Goal: Transaction & Acquisition: Purchase product/service

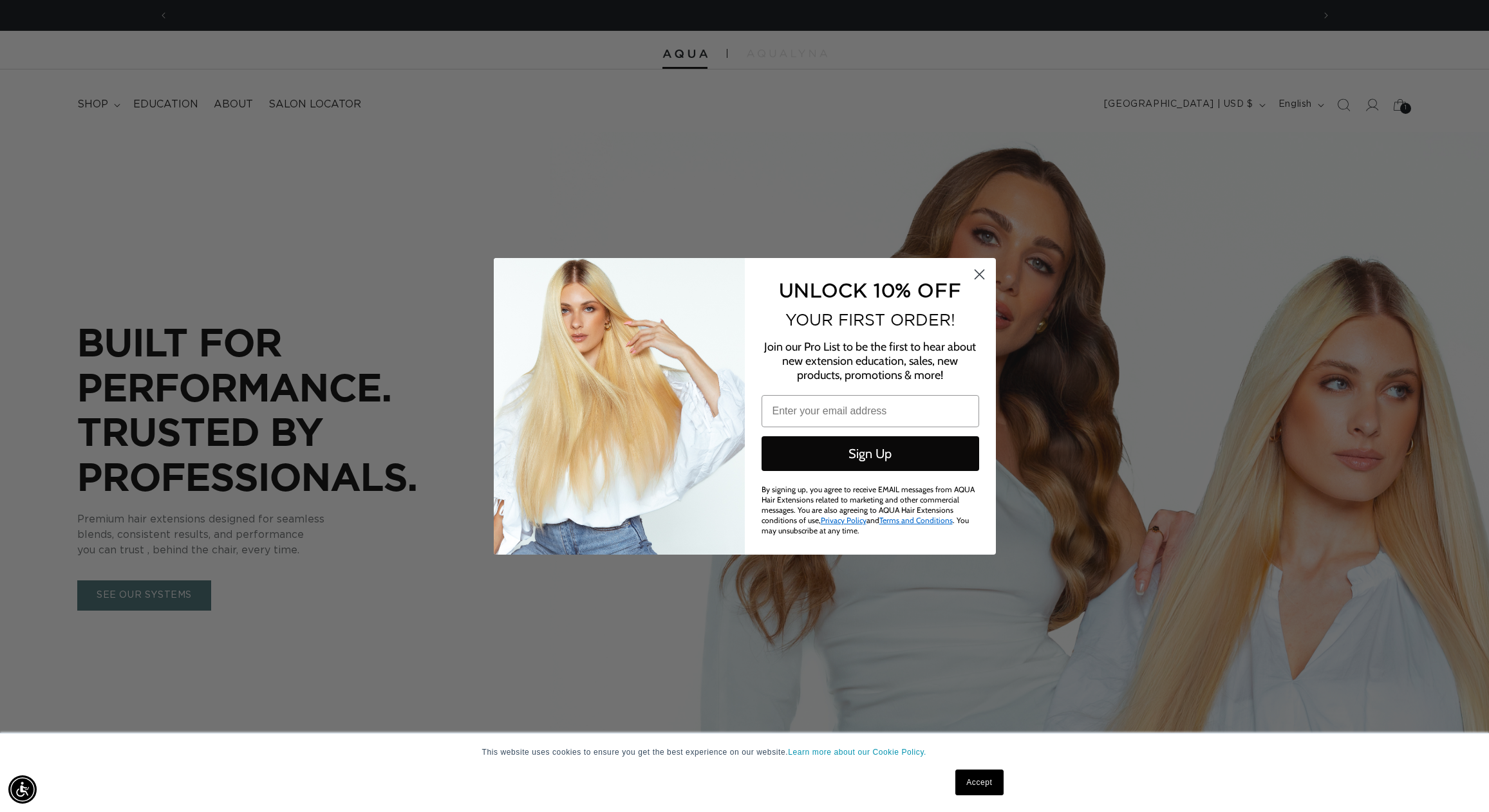
scroll to position [0, 1145]
click at [983, 276] on circle "Close dialog" at bounding box center [979, 274] width 21 height 21
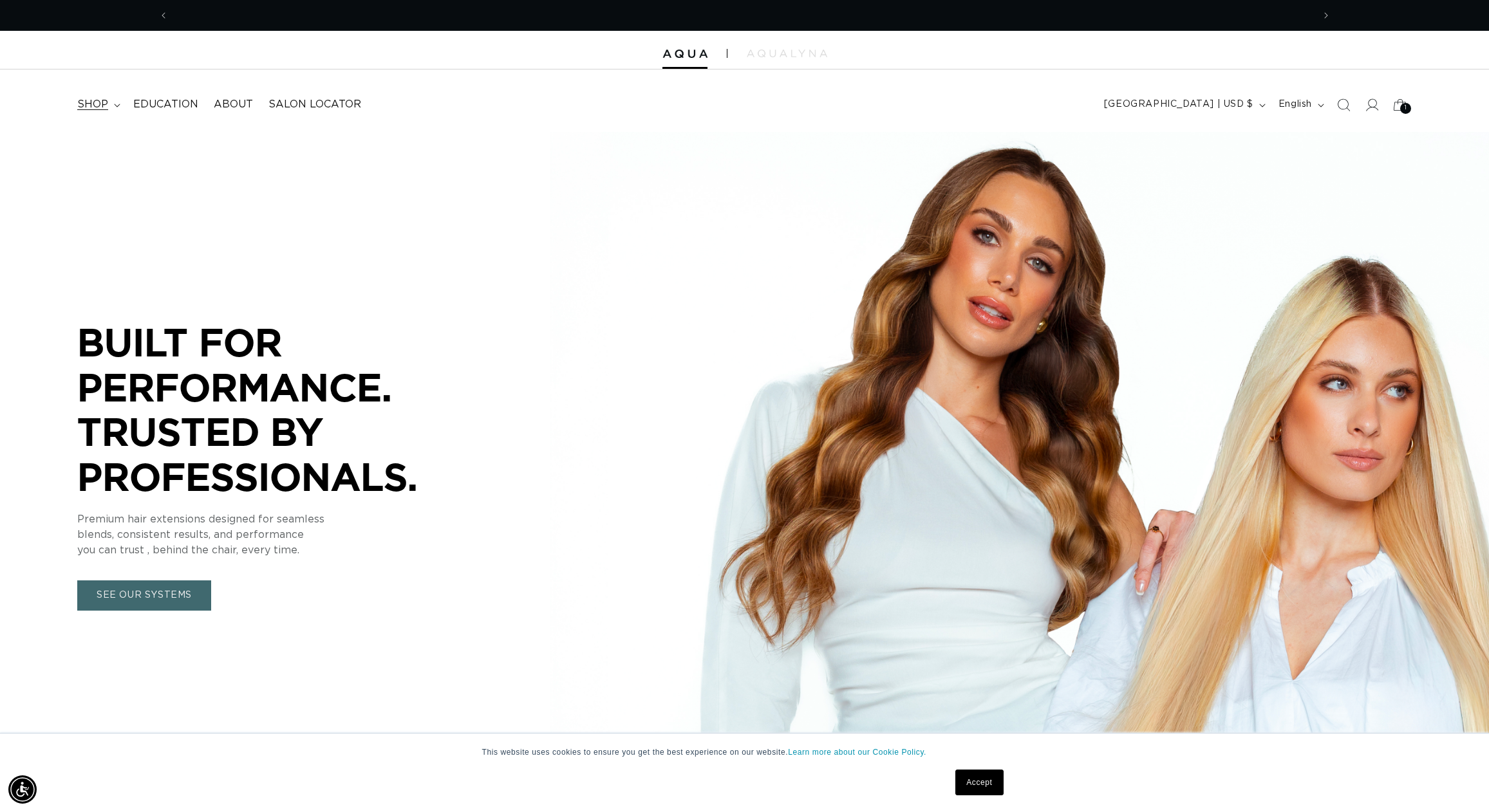
scroll to position [0, 2289]
click at [100, 105] on span "shop" at bounding box center [93, 104] width 31 height 13
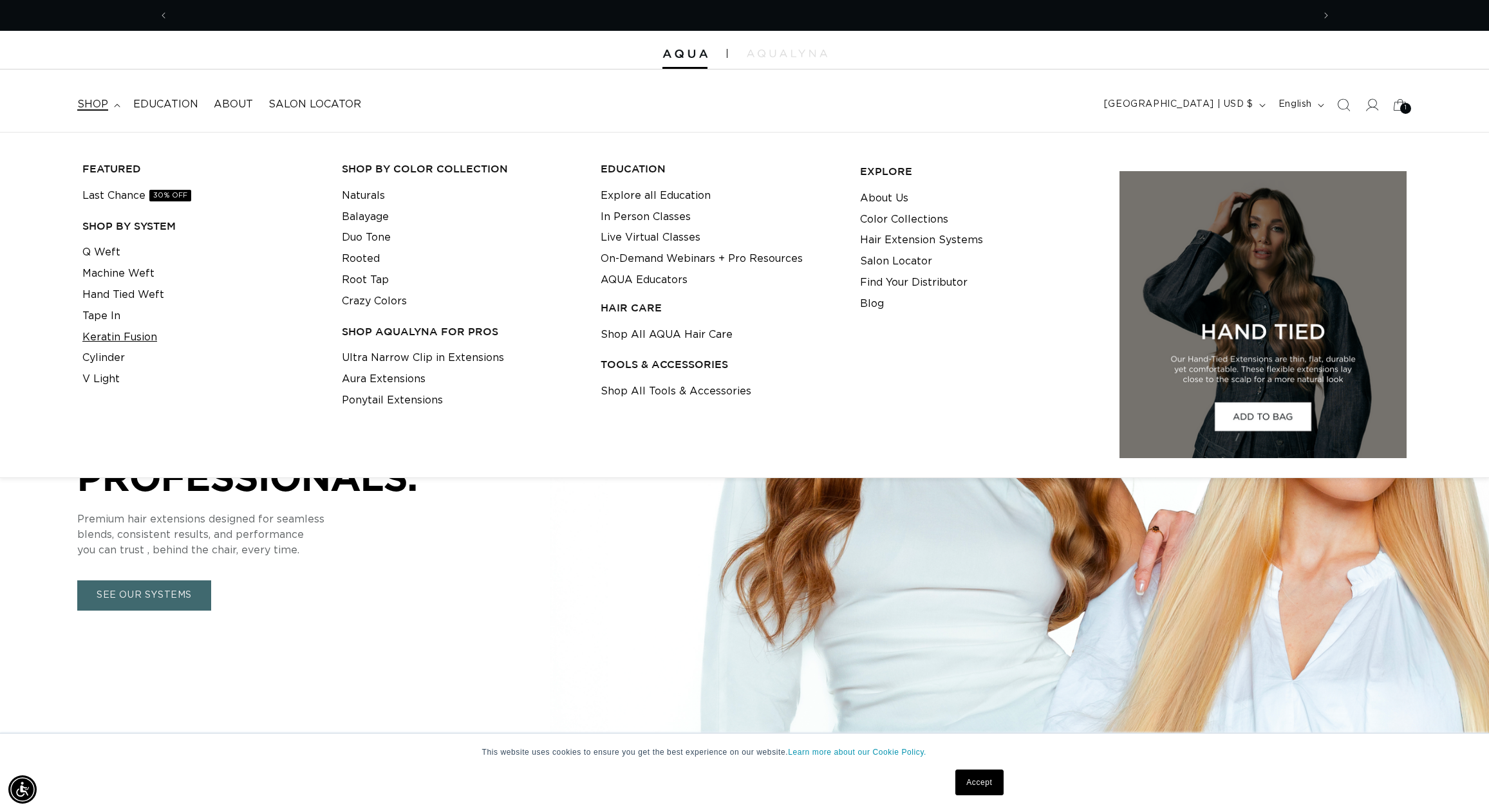
scroll to position [0, 0]
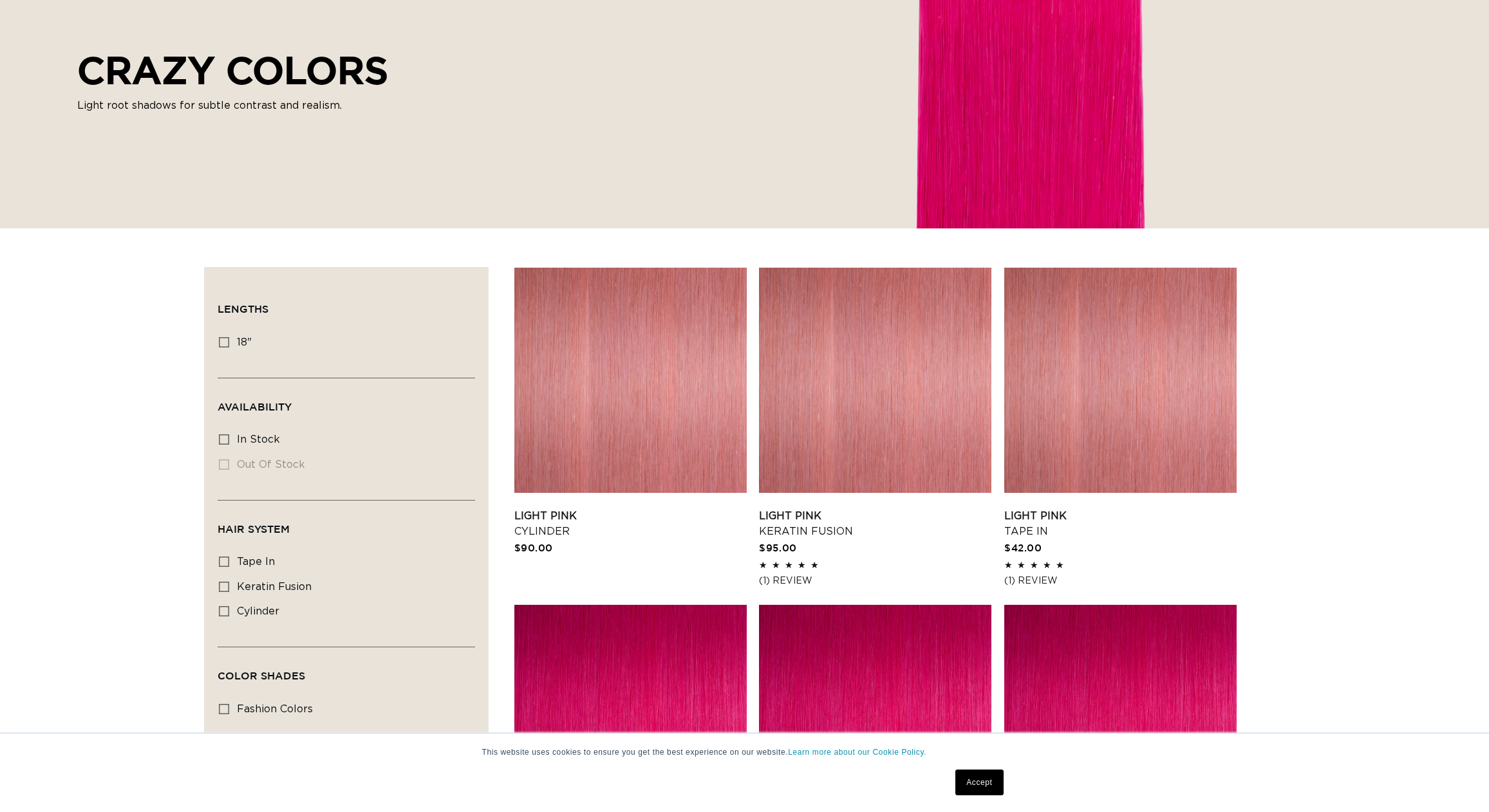
scroll to position [195, 0]
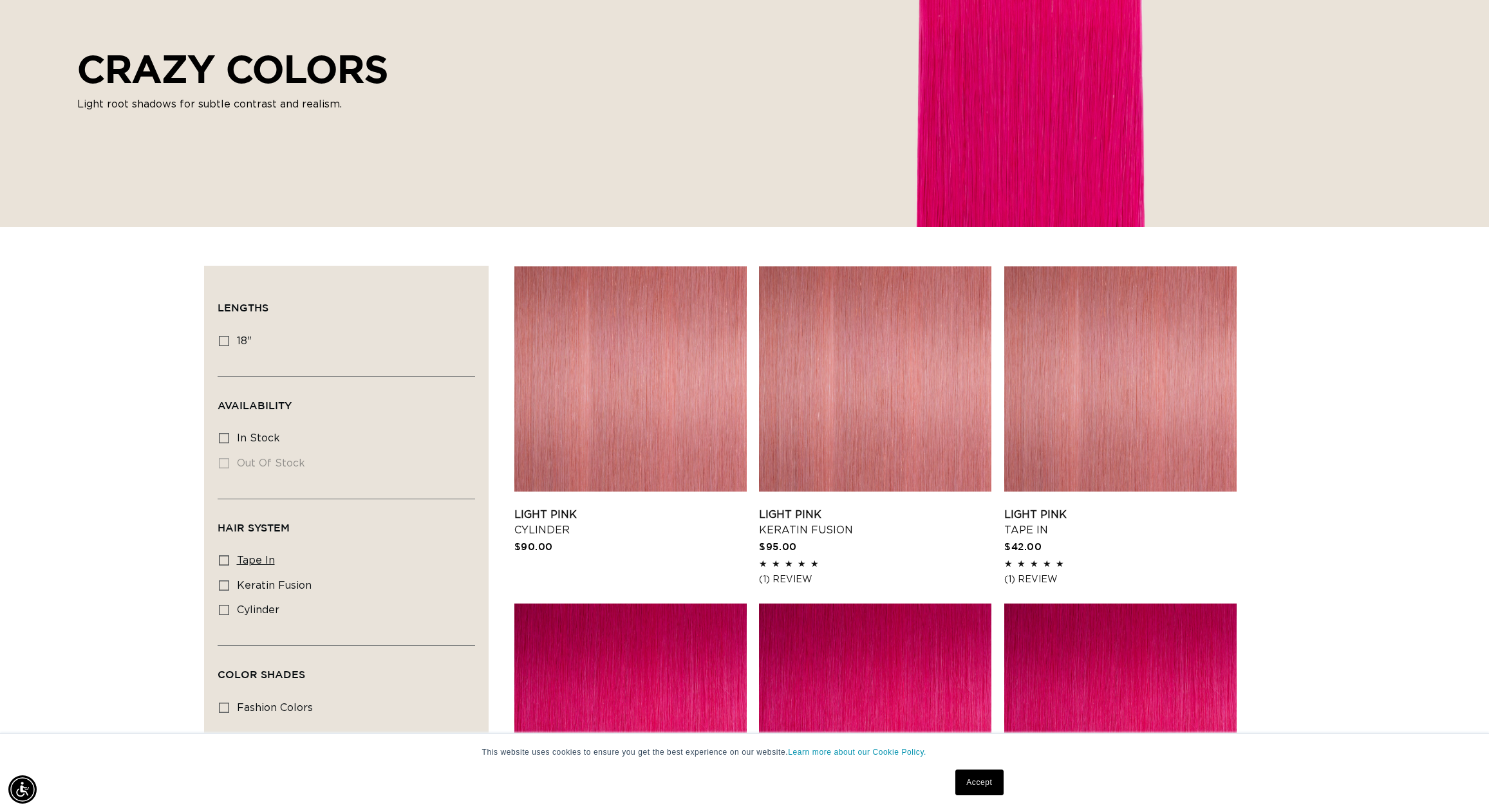
click at [248, 562] on span "tape in" at bounding box center [256, 560] width 38 height 11
click at [229, 562] on input "tape in tape in (8 products)" at bounding box center [223, 560] width 11 height 11
checkbox input "true"
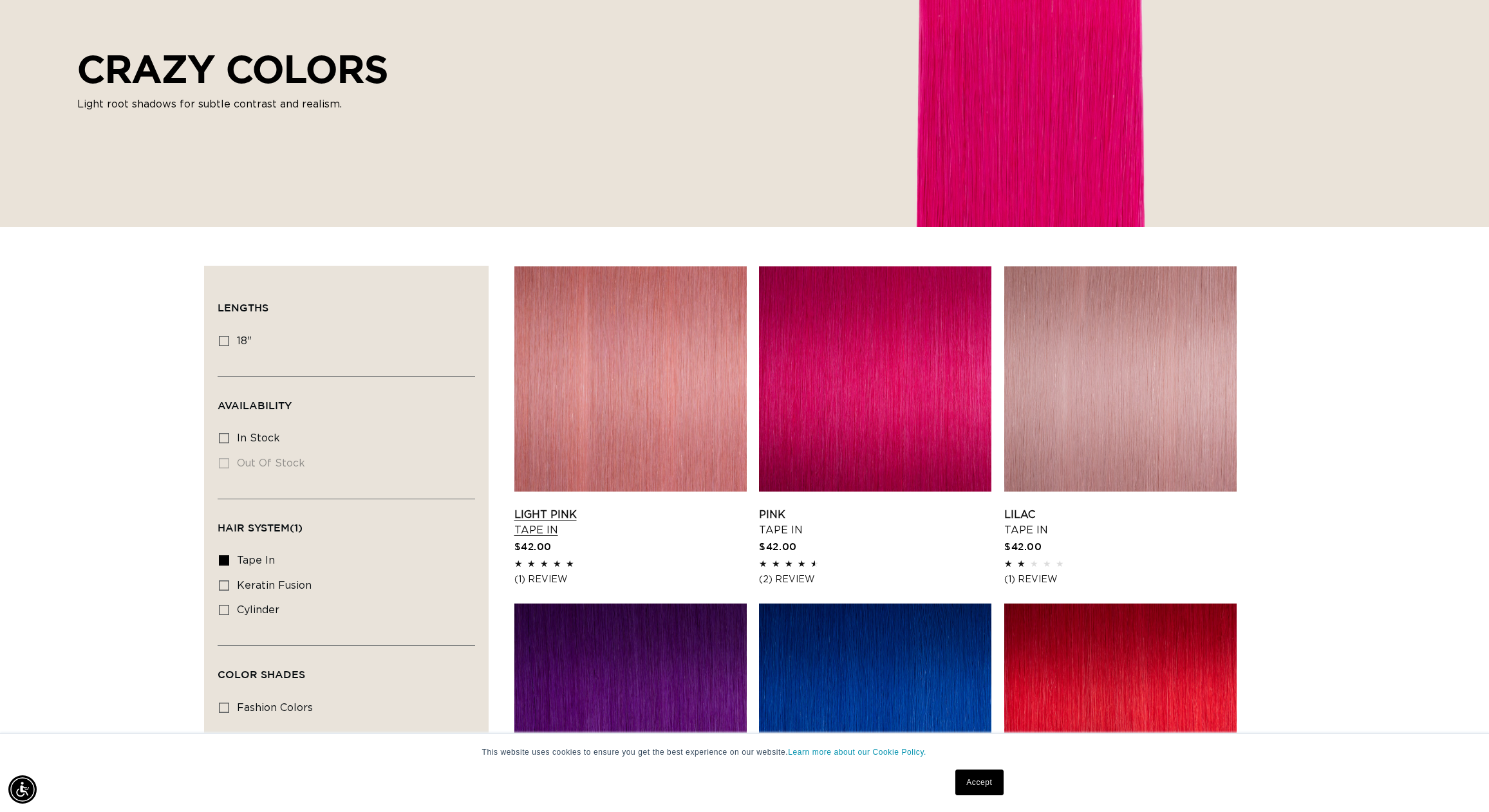
click at [681, 507] on link "Light Pink Tape In" at bounding box center [630, 523] width 233 height 31
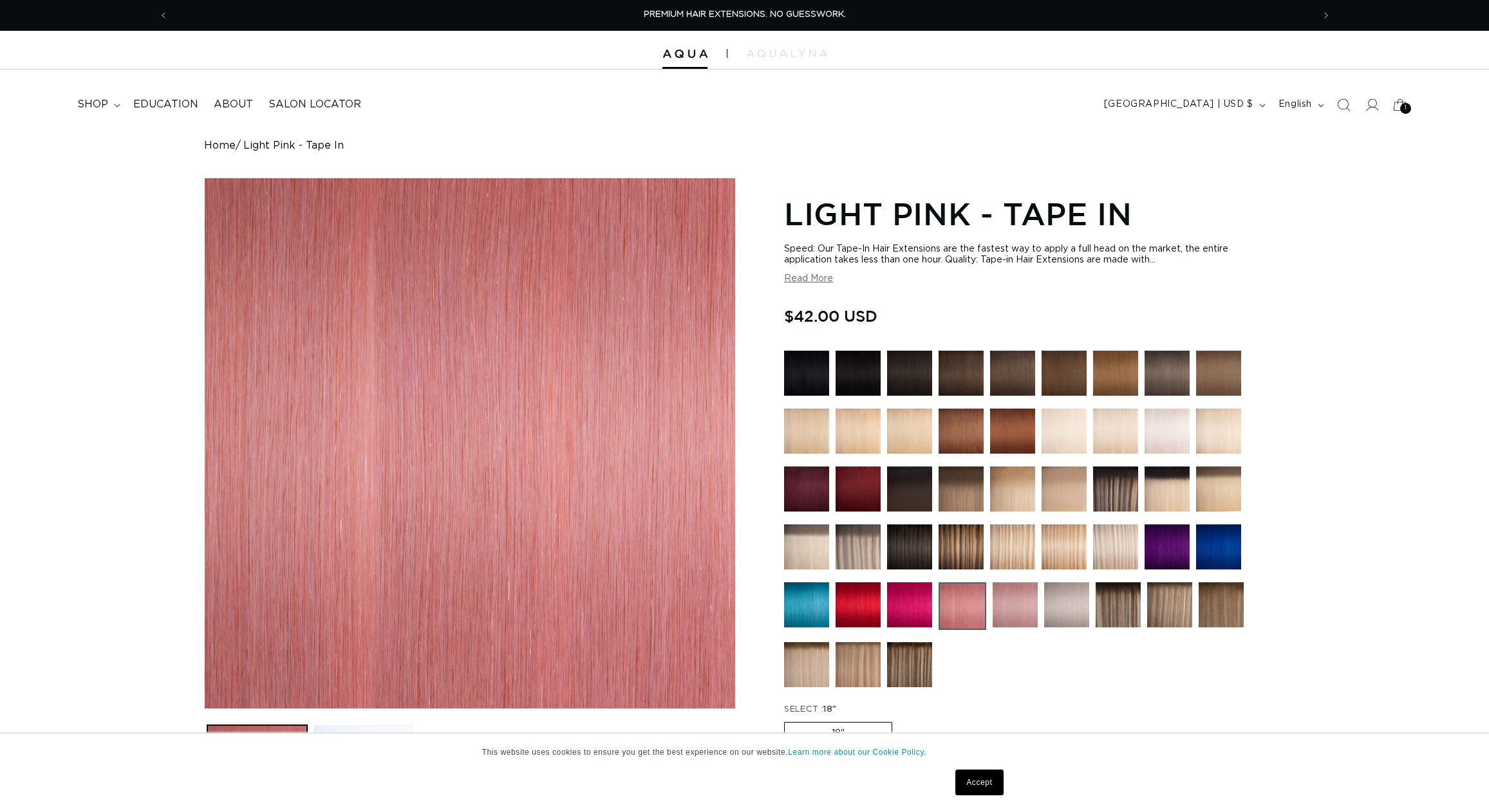
click at [818, 282] on button "Read More" at bounding box center [809, 279] width 49 height 11
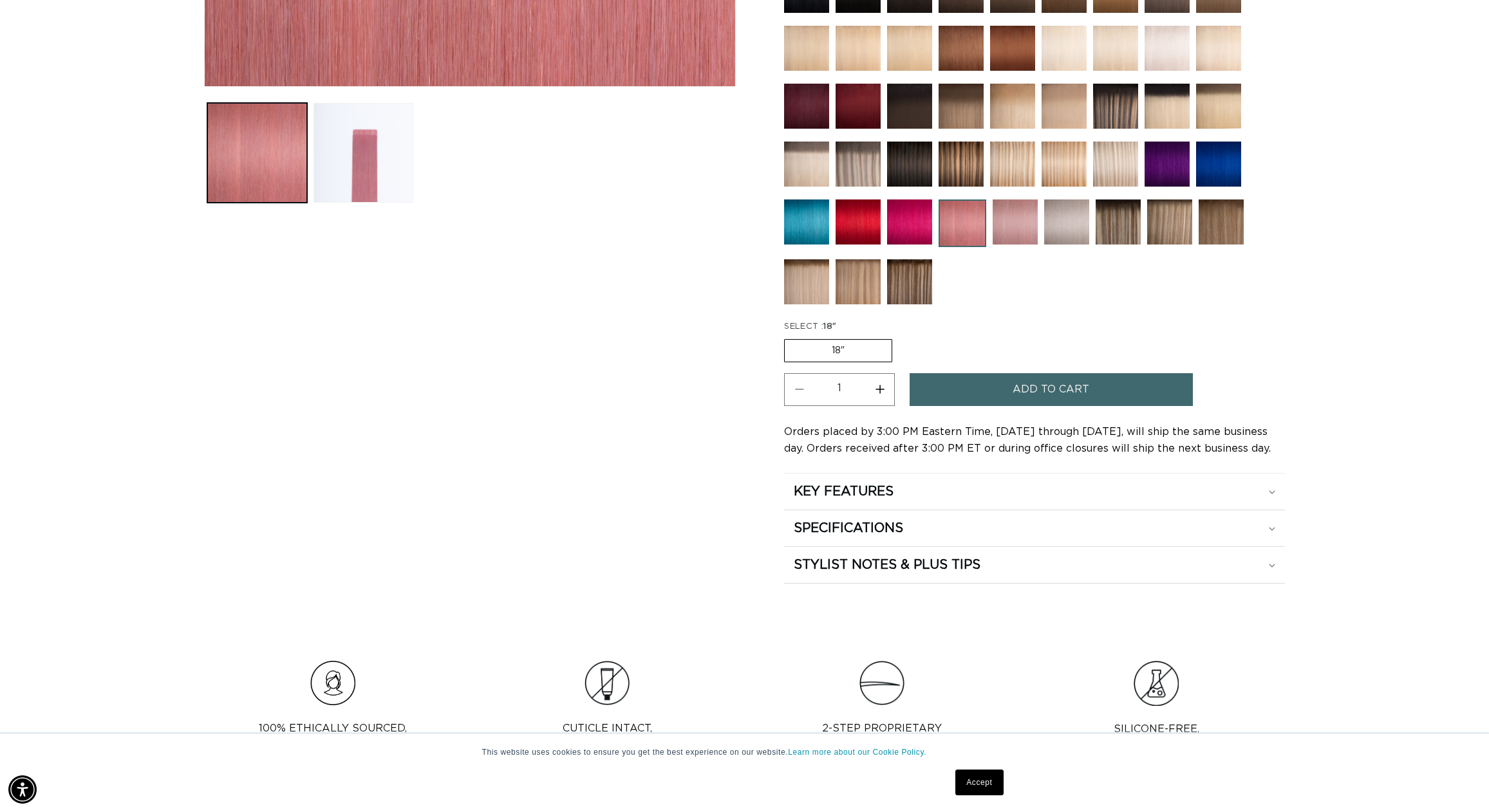
scroll to position [622, 0]
click at [854, 527] on h2 "SPECIFICATIONS" at bounding box center [848, 528] width 110 height 17
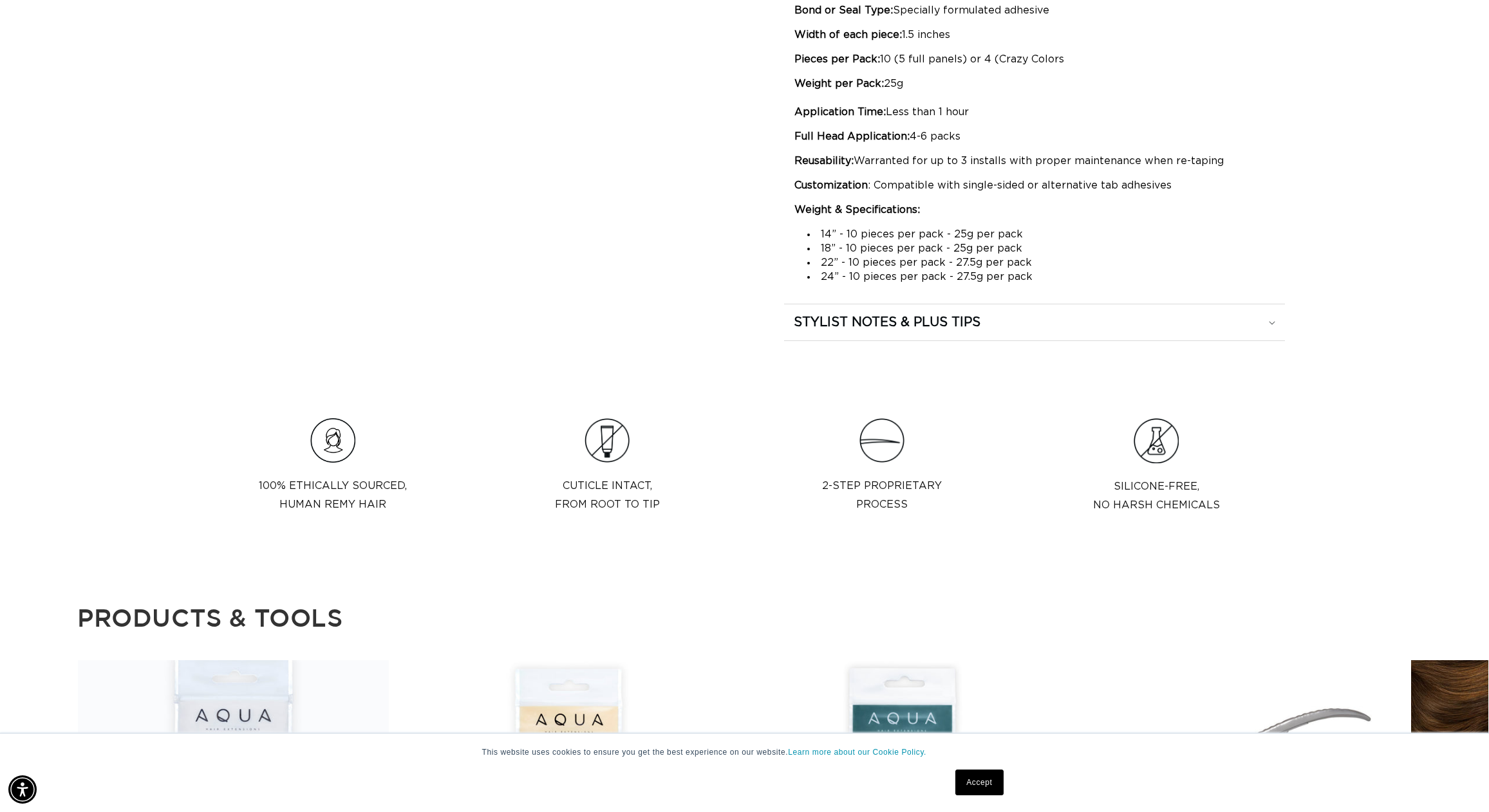
scroll to position [0, 0]
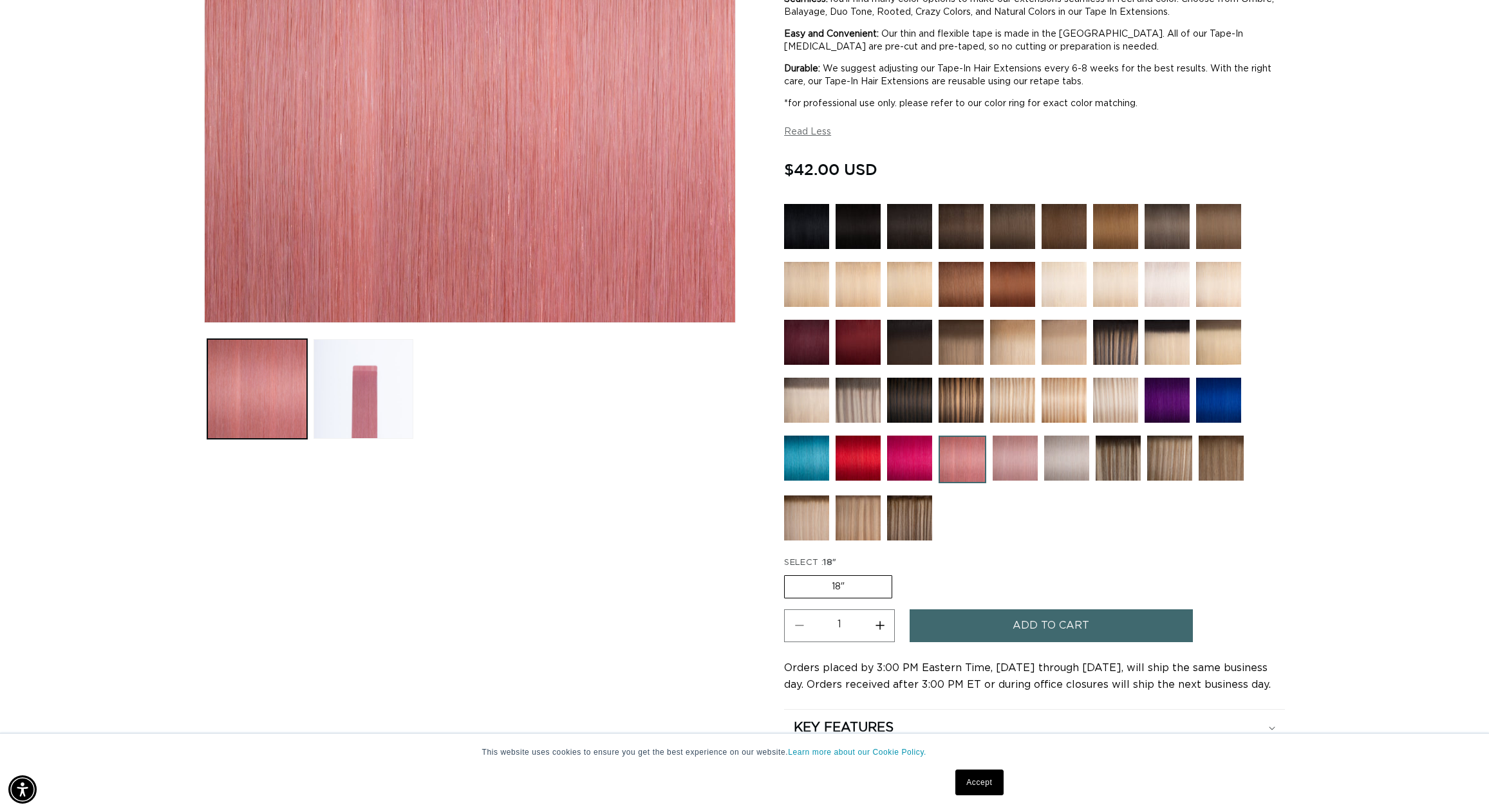
click at [1209, 400] on img at bounding box center [1218, 400] width 45 height 45
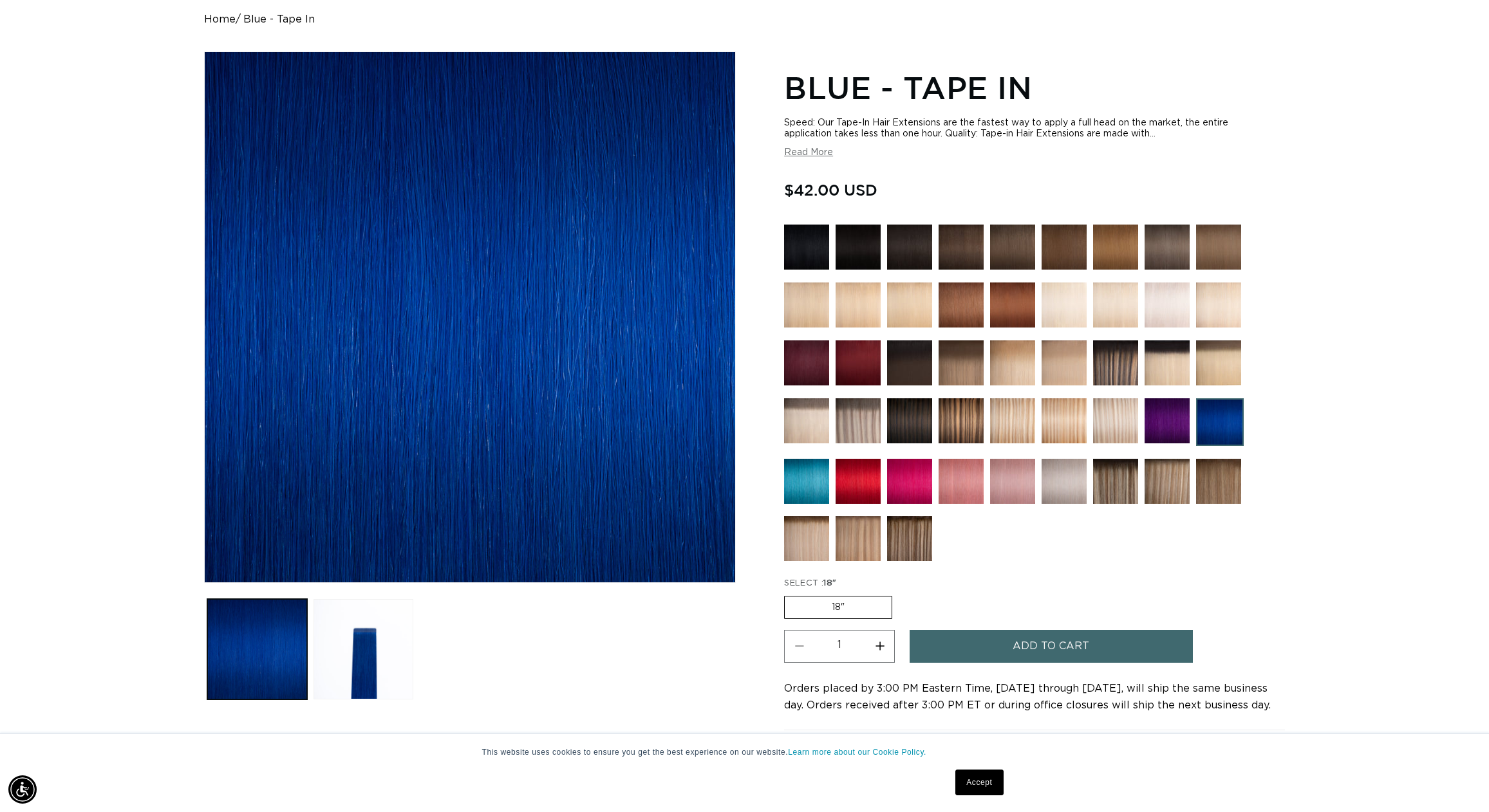
click at [805, 489] on img at bounding box center [807, 481] width 45 height 45
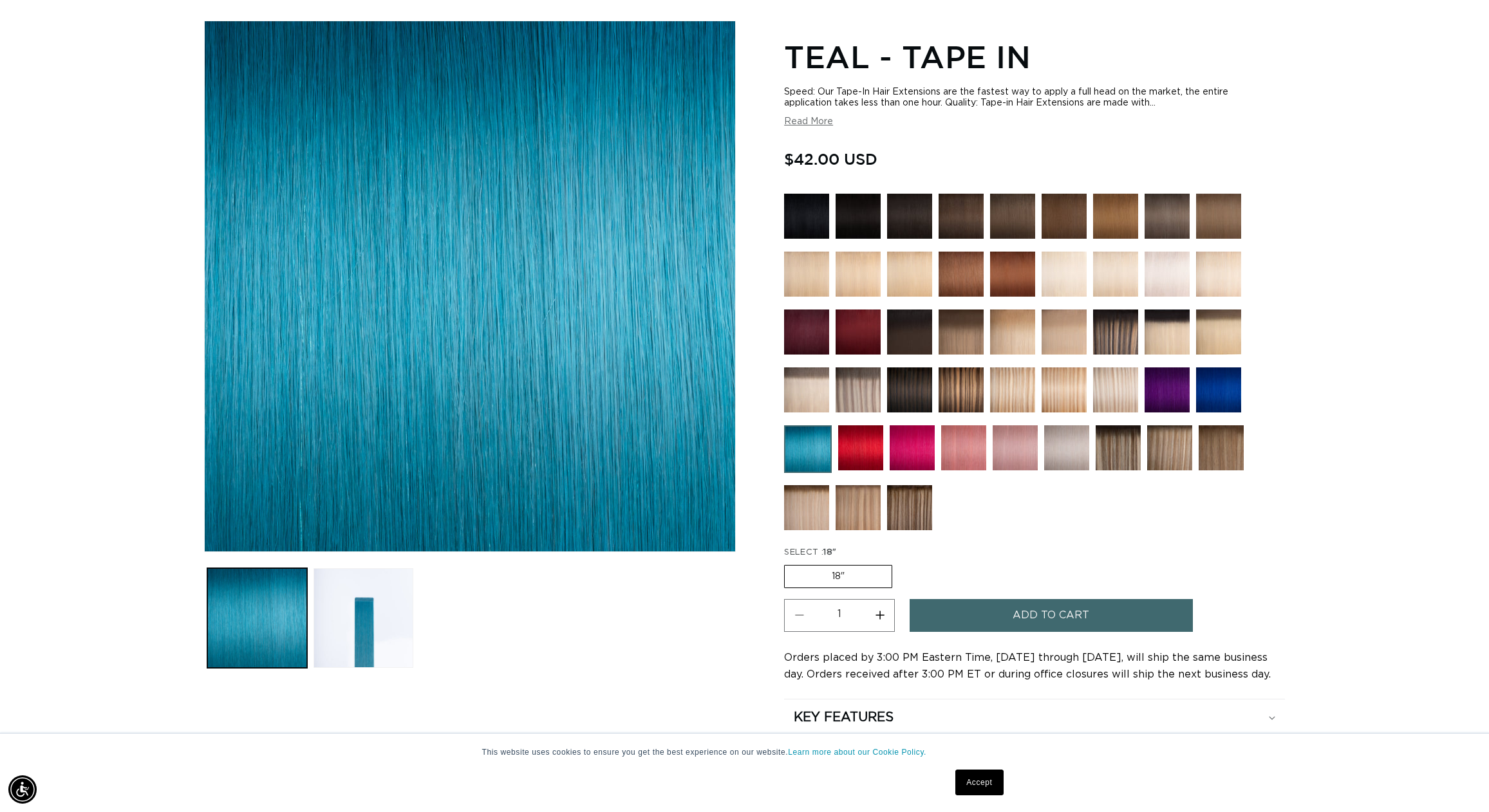
scroll to position [0, 1145]
click at [935, 484] on div at bounding box center [1034, 365] width 501 height 343
click at [1008, 450] on img at bounding box center [1015, 447] width 45 height 45
